Goal: Task Accomplishment & Management: Manage account settings

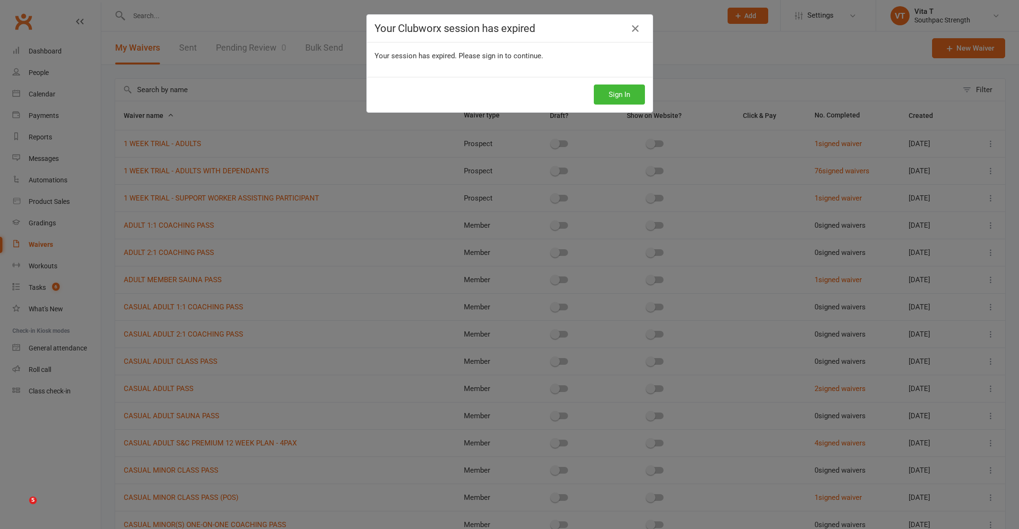
select select "100"
click at [633, 96] on button "Sign In" at bounding box center [619, 95] width 51 height 20
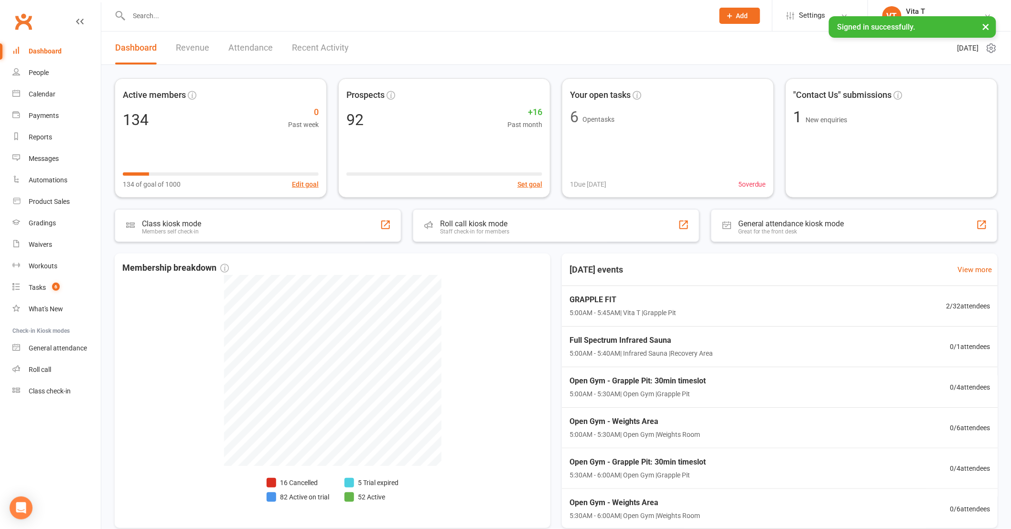
click at [157, 19] on input "text" at bounding box center [416, 15] width 581 height 13
click at [32, 91] on div "Calendar" at bounding box center [42, 94] width 27 height 8
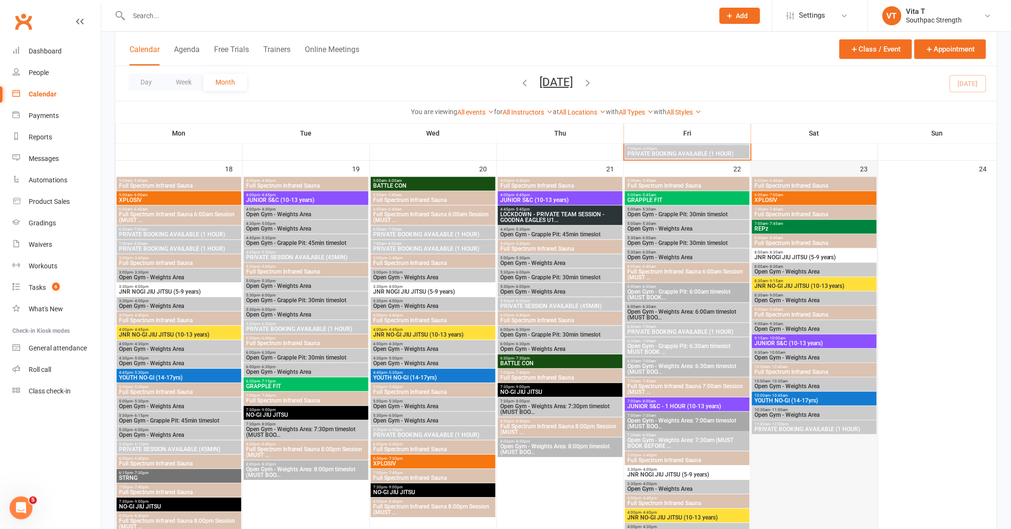
scroll to position [743, 0]
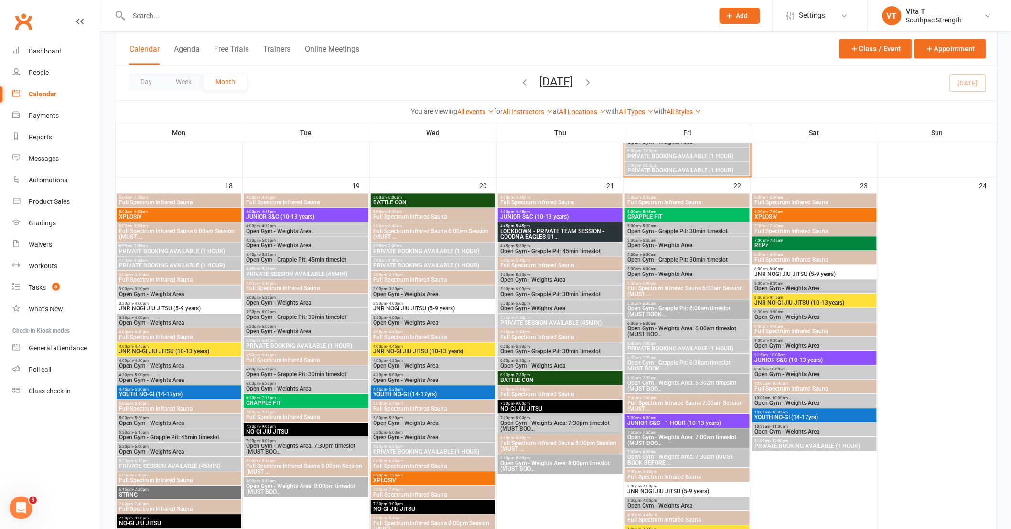
click at [532, 252] on span "Open Gym - Grapple Pit: 45min timeslot" at bounding box center [560, 252] width 121 height 6
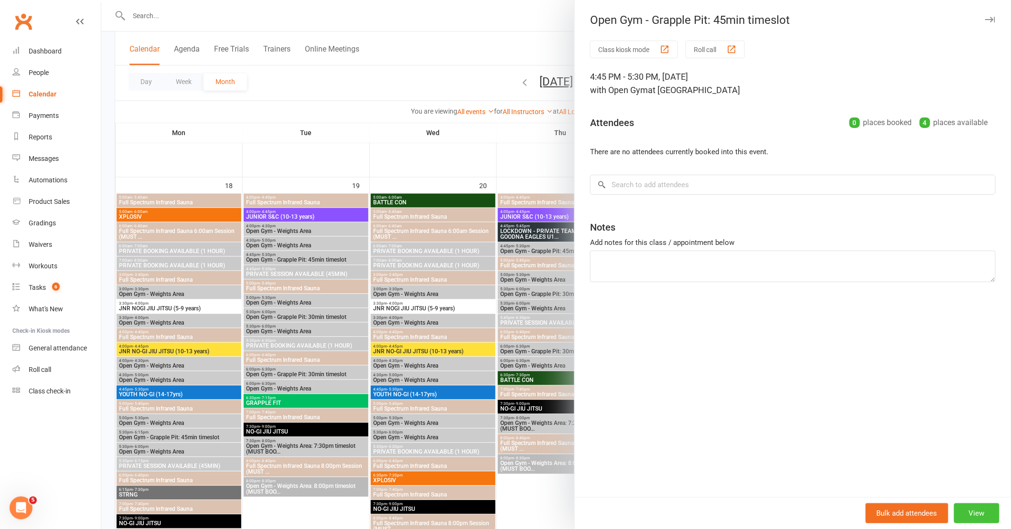
click at [982, 514] on button "View" at bounding box center [976, 513] width 45 height 20
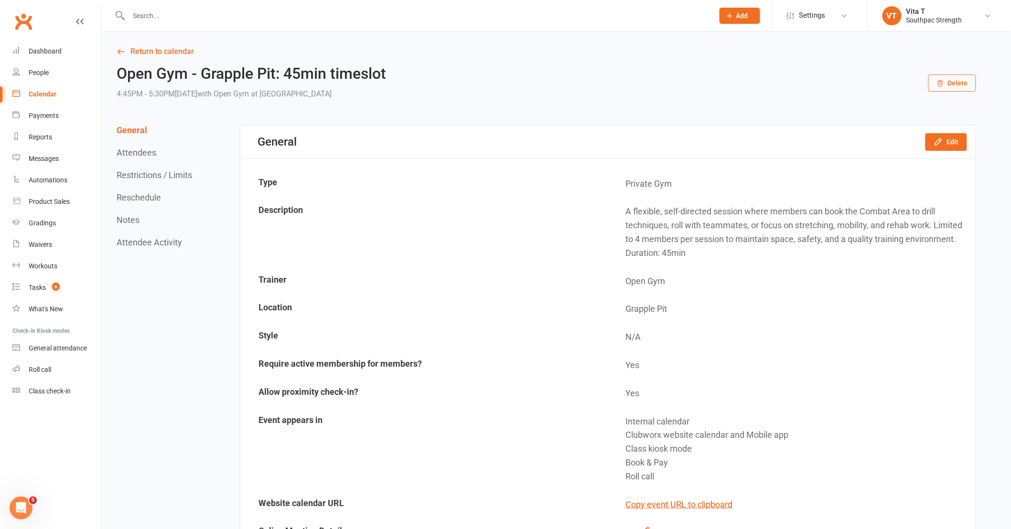
click at [939, 85] on icon "button" at bounding box center [940, 84] width 5 height 6
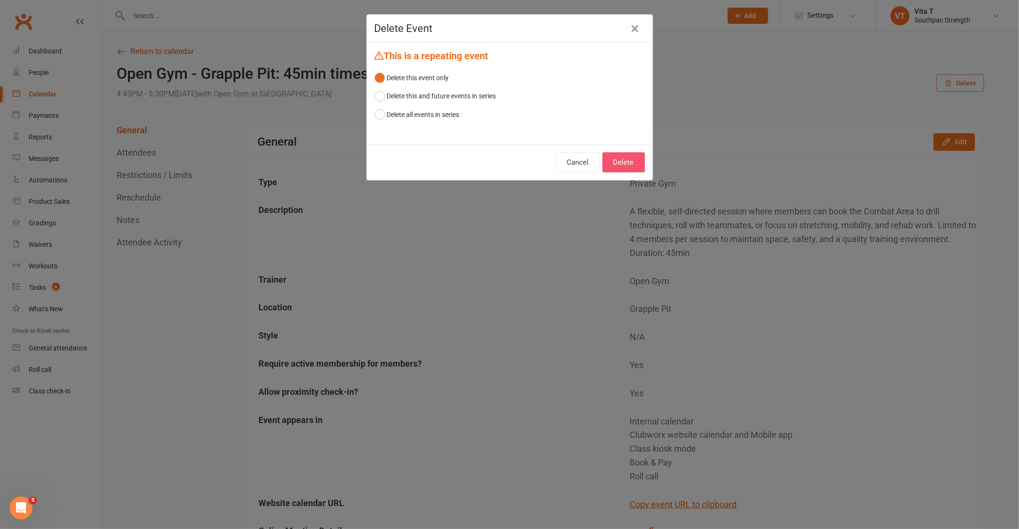
click at [609, 161] on button "Delete" at bounding box center [623, 162] width 43 height 20
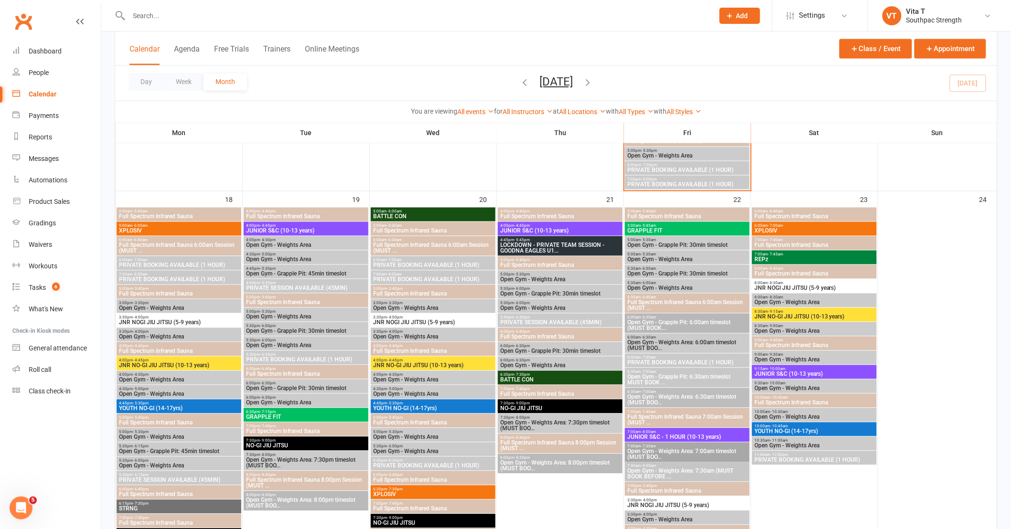
scroll to position [743, 0]
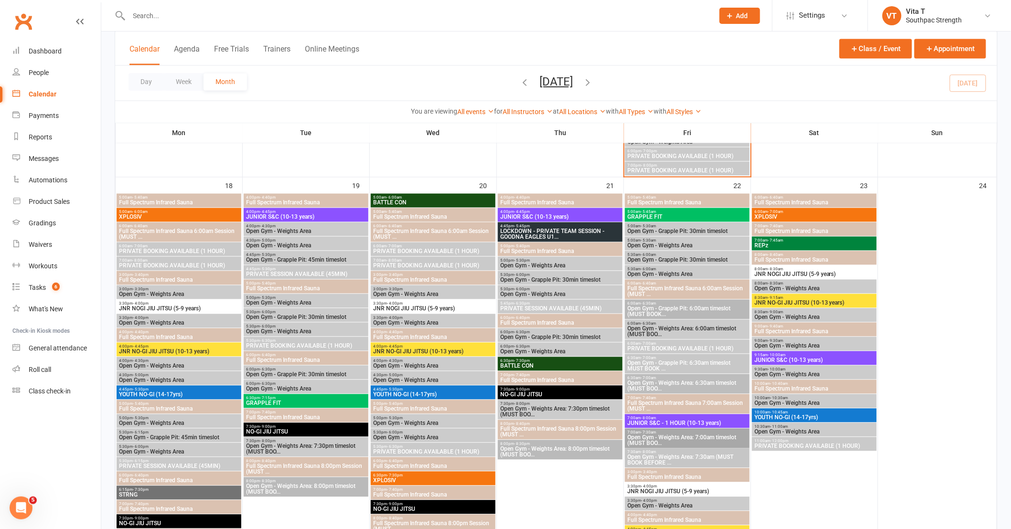
click at [526, 278] on span "Open Gym - Grapple Pit: 30min timeslot" at bounding box center [560, 281] width 121 height 6
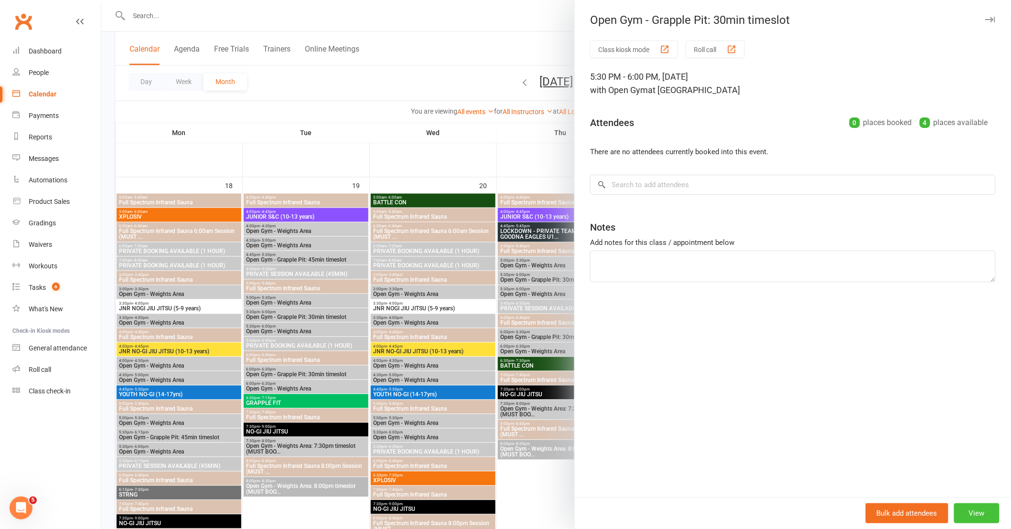
click at [967, 512] on button "View" at bounding box center [976, 513] width 45 height 20
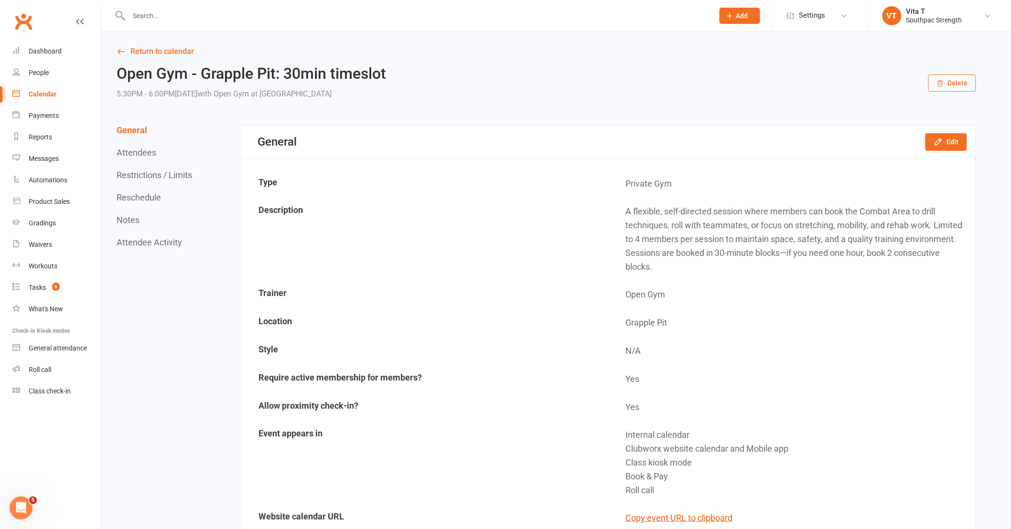
click at [957, 88] on button "Delete" at bounding box center [952, 83] width 48 height 17
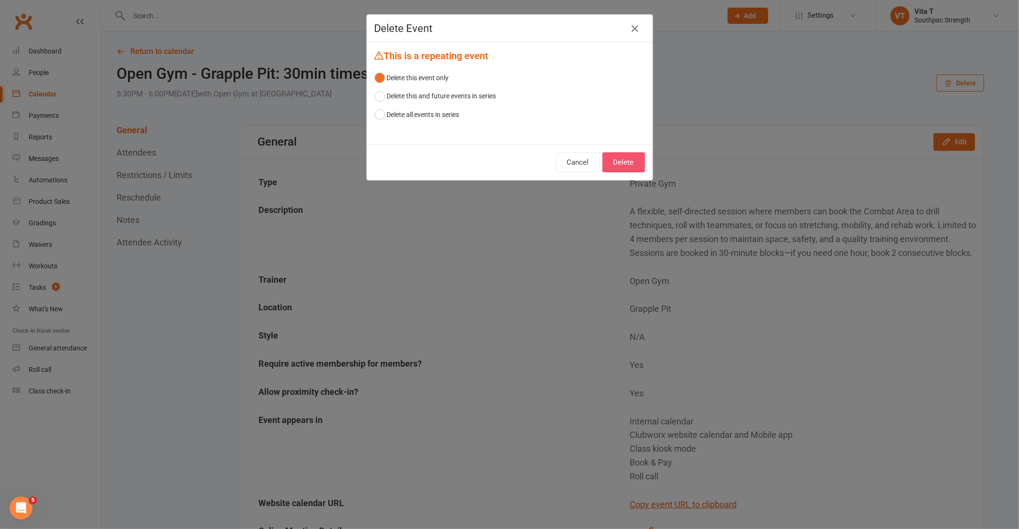
click at [625, 165] on button "Delete" at bounding box center [623, 162] width 43 height 20
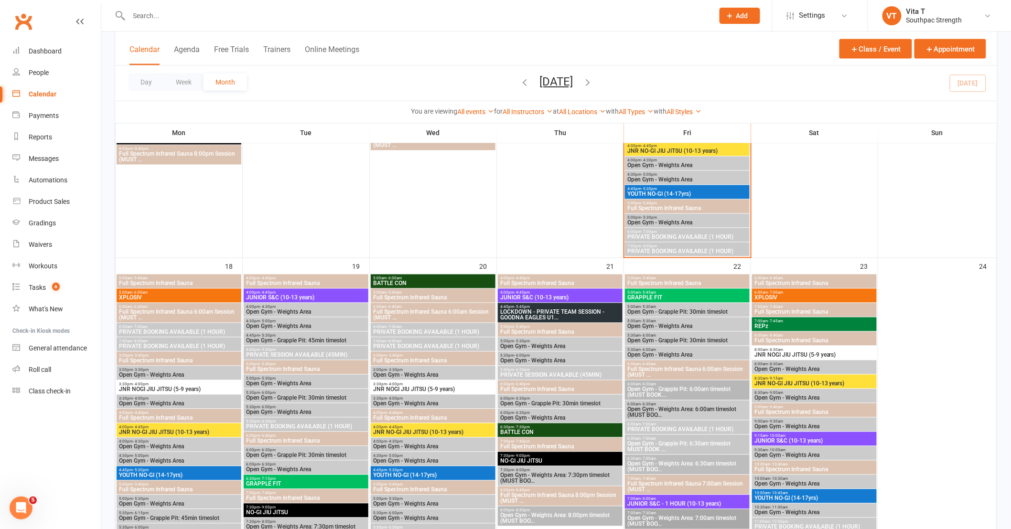
scroll to position [690, 0]
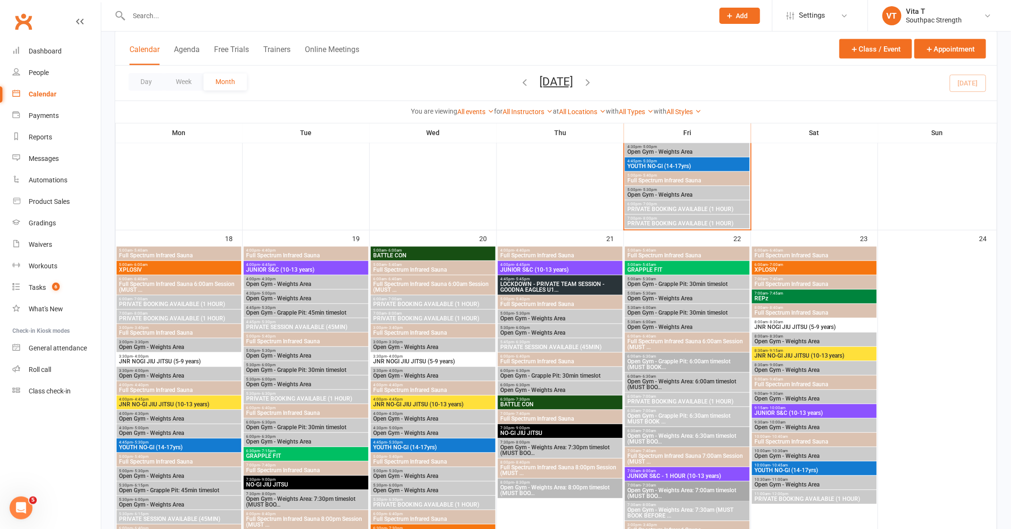
click at [559, 284] on span "LOCKDOWN - PRIVATE TEAM SESSION - GOODNA EAGLES U1..." at bounding box center [560, 287] width 121 height 11
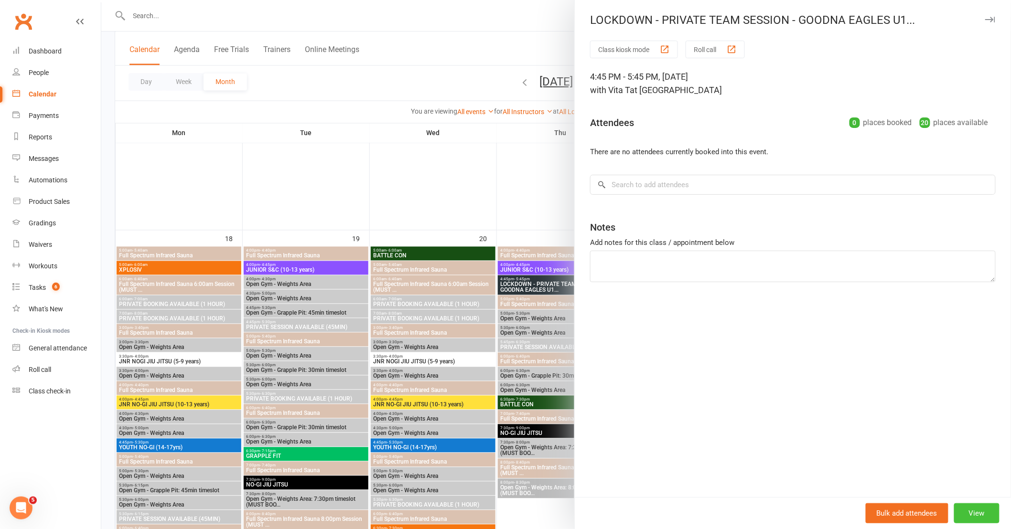
click at [971, 513] on button "View" at bounding box center [976, 513] width 45 height 20
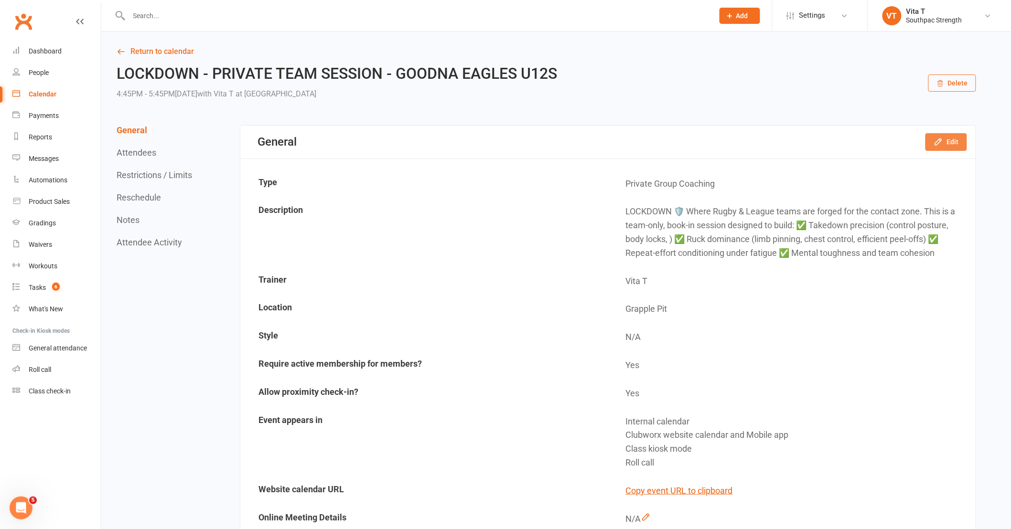
click at [958, 143] on button "Edit" at bounding box center [946, 141] width 42 height 17
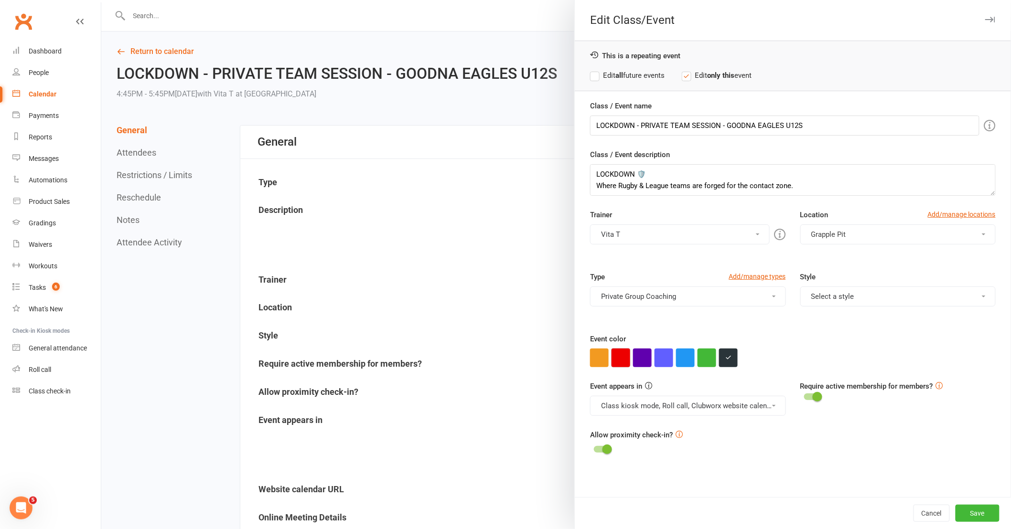
click at [617, 355] on button "button" at bounding box center [620, 358] width 19 height 19
click at [979, 514] on button "Save" at bounding box center [977, 513] width 44 height 17
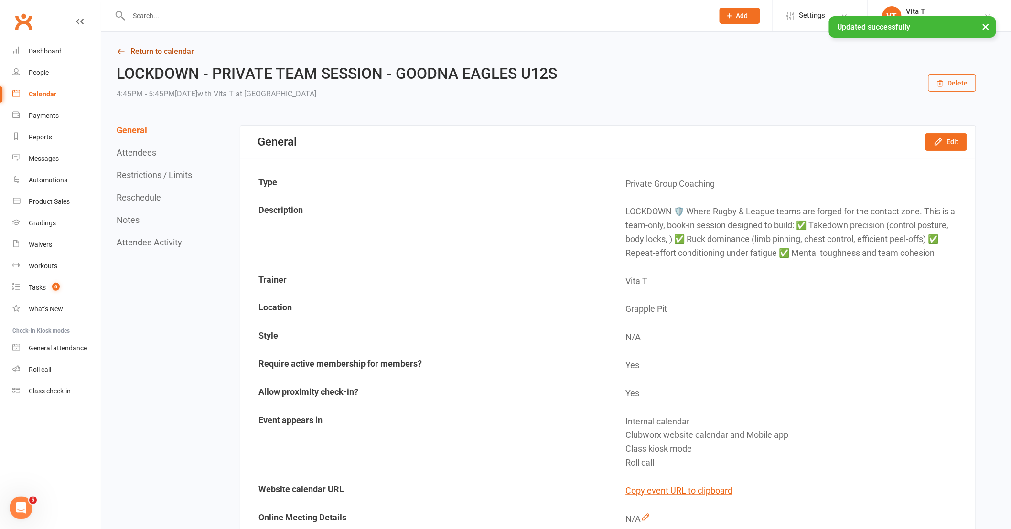
click at [132, 49] on link "Return to calendar" at bounding box center [546, 51] width 859 height 13
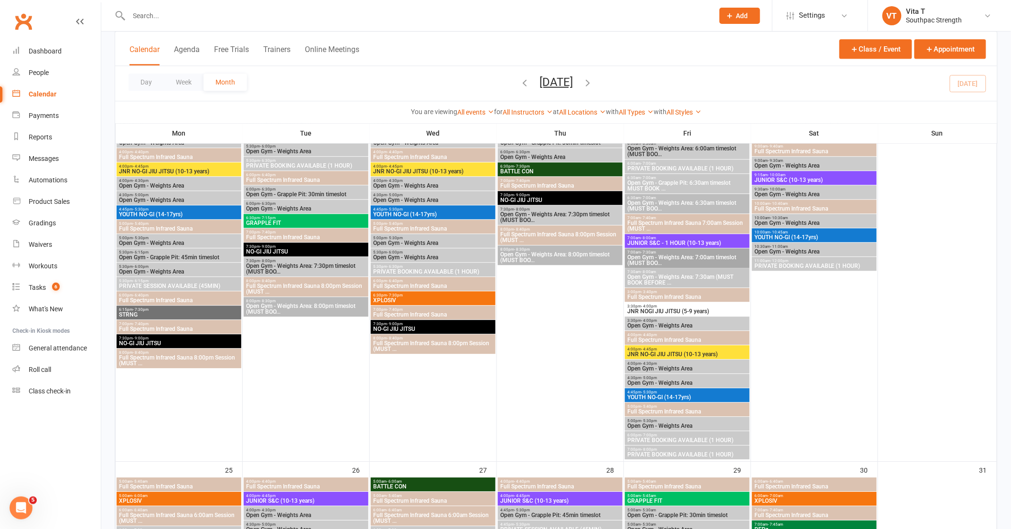
scroll to position [743, 0]
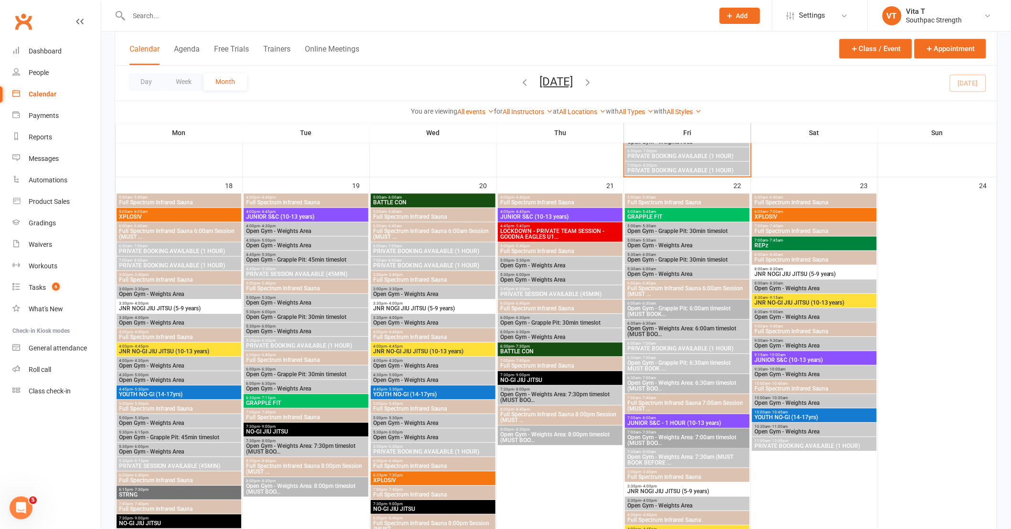
click at [584, 233] on span "LOCKDOWN - PRIVATE TEAM SESSION - GOODNA EAGLES U1..." at bounding box center [560, 234] width 121 height 11
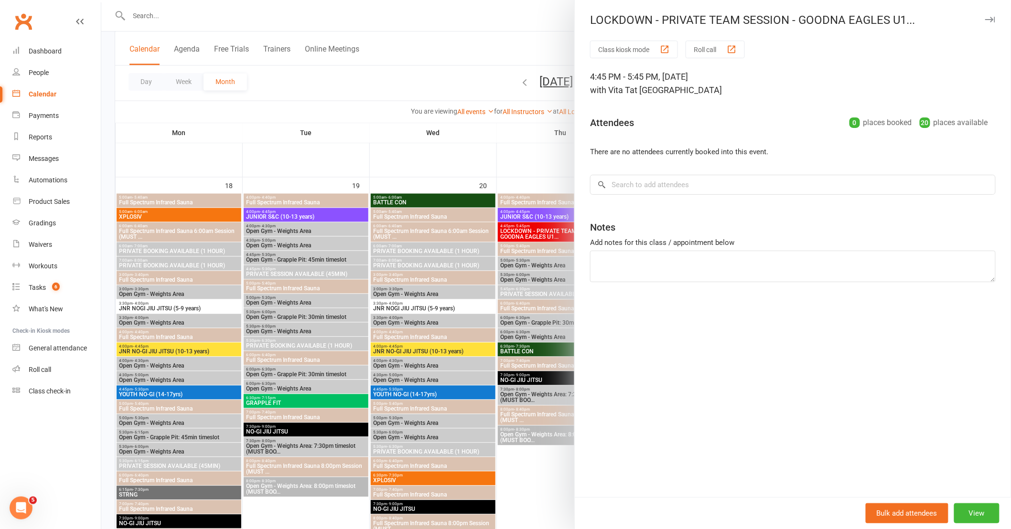
click at [543, 441] on div at bounding box center [556, 264] width 910 height 529
